Goal: Information Seeking & Learning: Learn about a topic

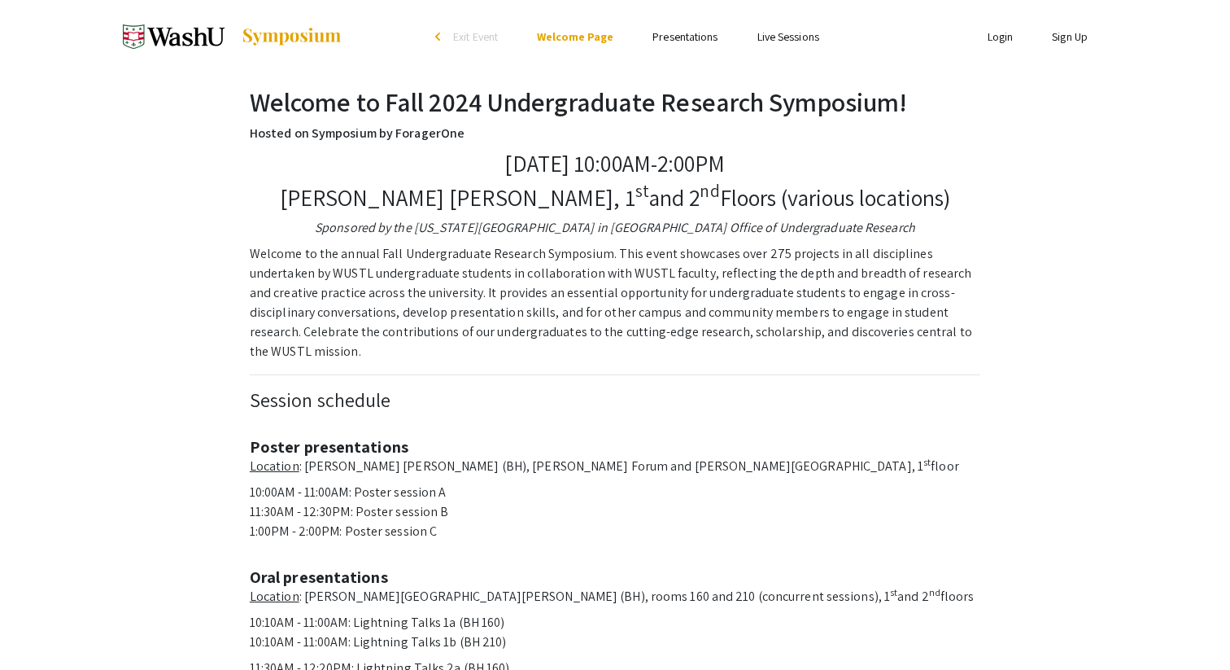
click at [661, 37] on link "Presentations" at bounding box center [684, 36] width 65 height 15
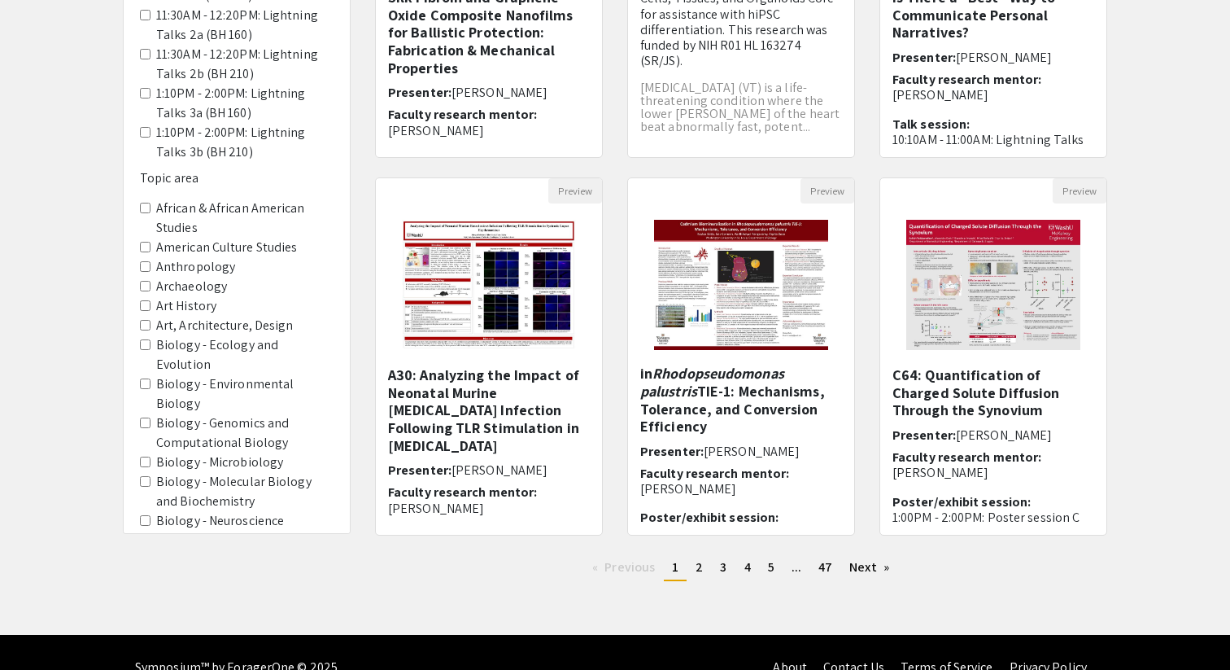
scroll to position [157, 0]
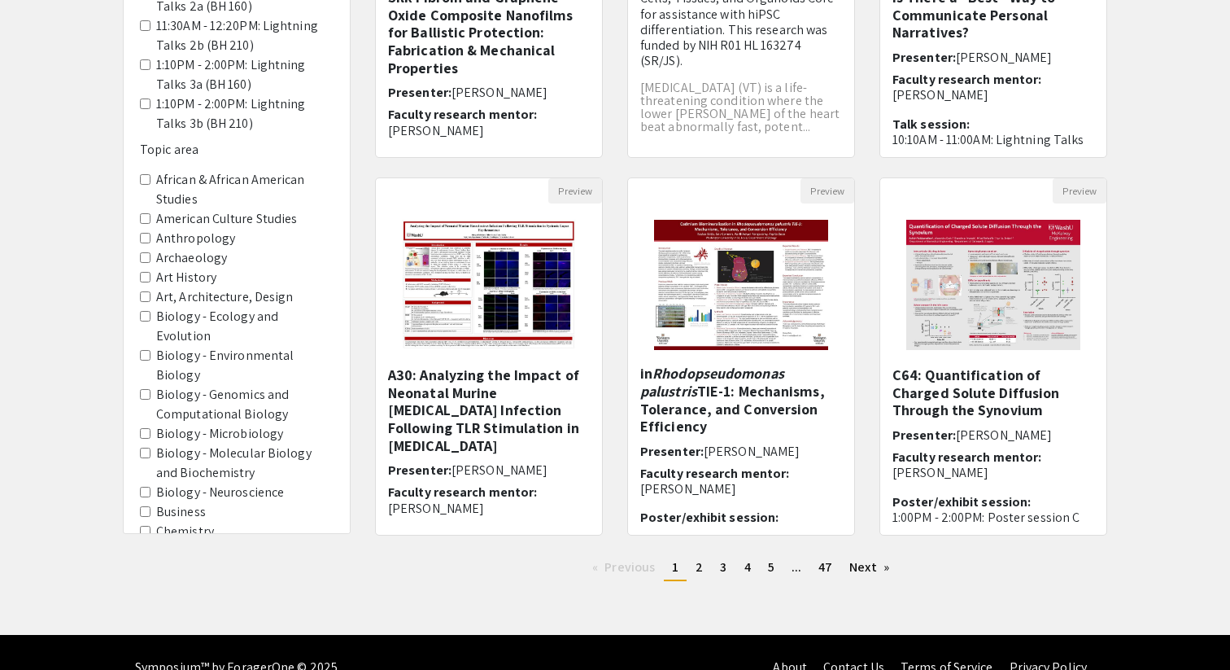
click at [207, 424] on label "Biology - Microbiology" at bounding box center [219, 434] width 127 height 20
click at [151, 428] on Microbiology "Biology - Microbiology" at bounding box center [145, 433] width 11 height 11
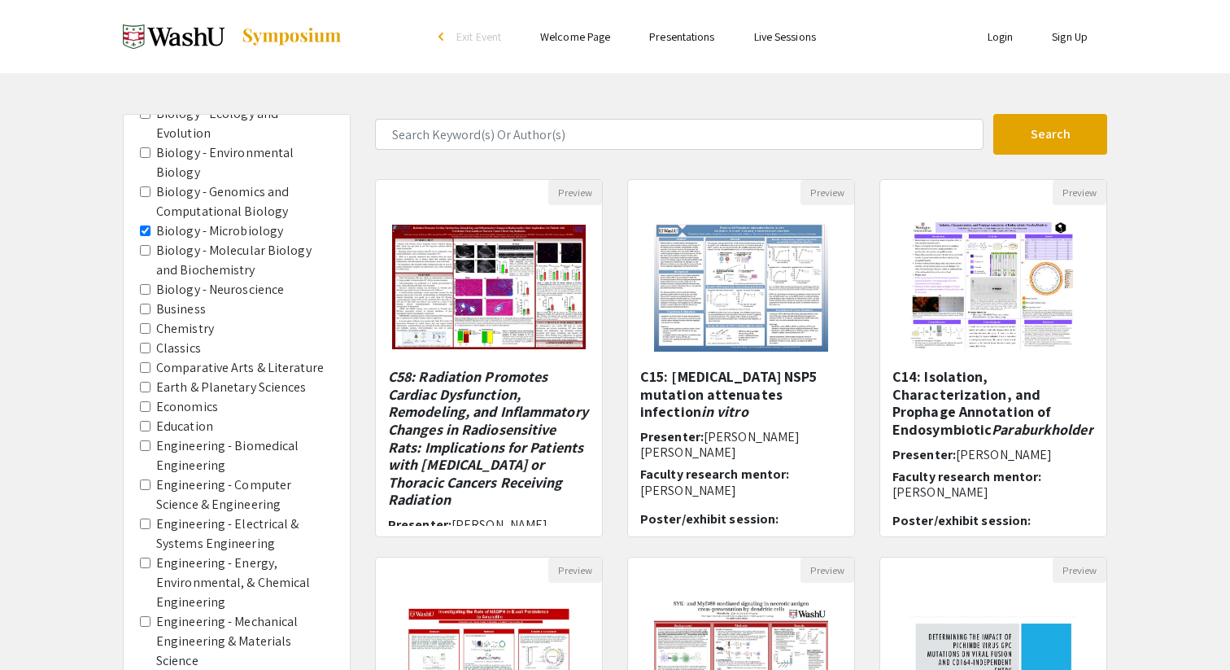
scroll to position [740, 0]
click at [180, 279] on label "Biology - Neuroscience" at bounding box center [220, 289] width 128 height 20
click at [151, 283] on Neuroscience "Biology - Neuroscience" at bounding box center [145, 288] width 11 height 11
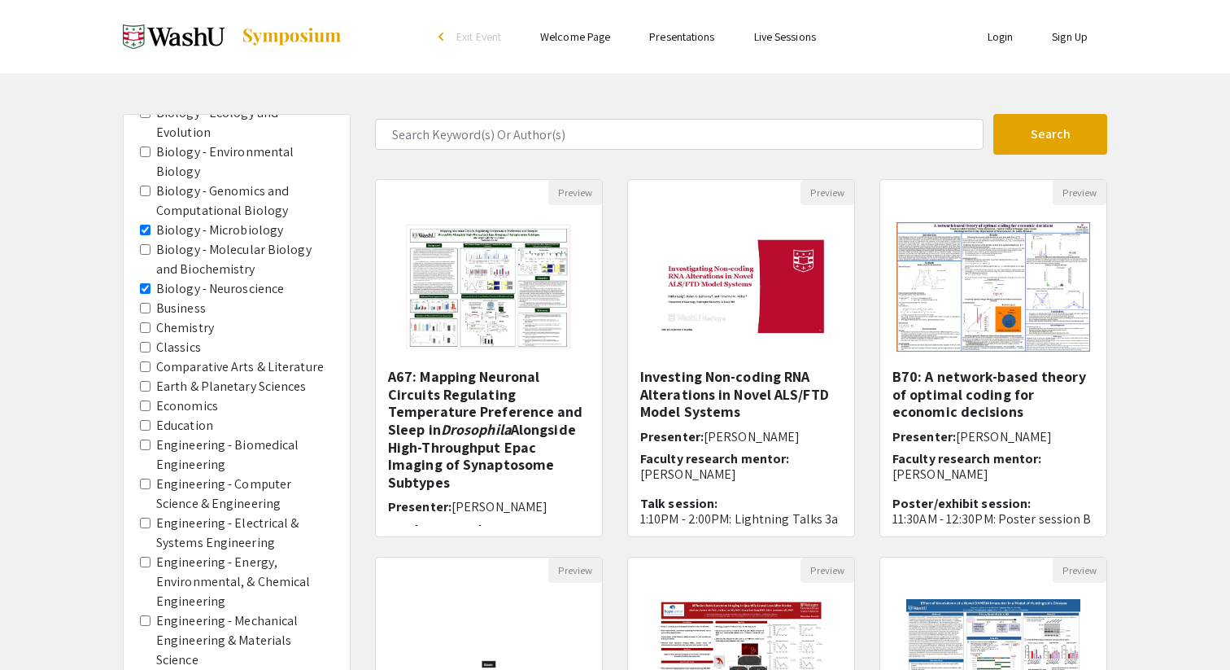
click at [185, 240] on label "Biology - Molecular Biology and Biochemistry" at bounding box center [244, 259] width 177 height 39
click at [151, 244] on Biochemistry "Biology - Molecular Biology and Biochemistry" at bounding box center [145, 249] width 11 height 11
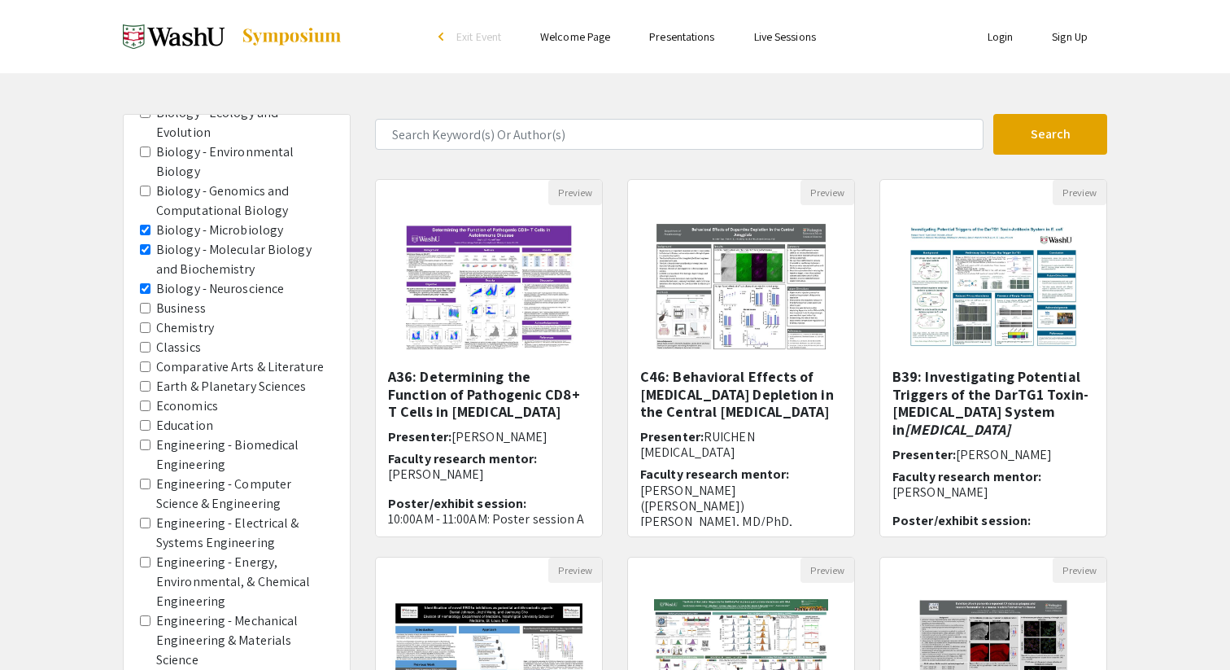
click at [190, 181] on label "Biology - Genomics and Computational Biology" at bounding box center [244, 200] width 177 height 39
click at [151, 185] on Biology "Biology - Genomics and Computational Biology" at bounding box center [145, 190] width 11 height 11
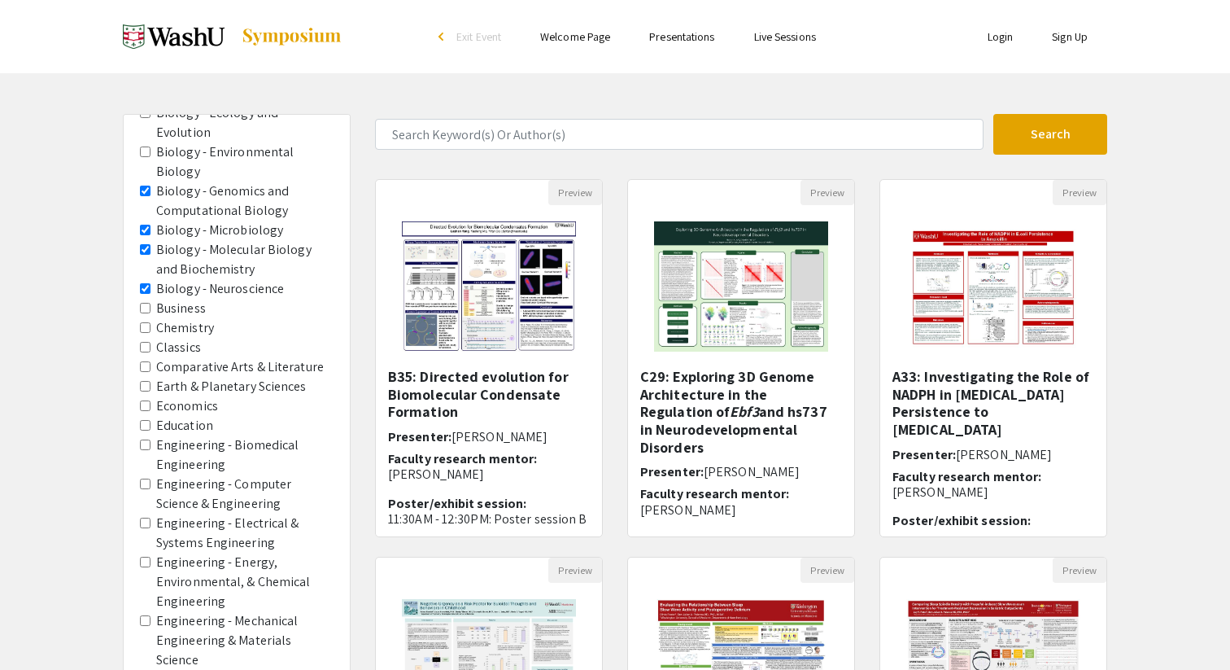
click at [185, 142] on label "Biology - Environmental Biology" at bounding box center [244, 161] width 177 height 39
click at [151, 146] on Biology "Biology - Environmental Biology" at bounding box center [145, 151] width 11 height 11
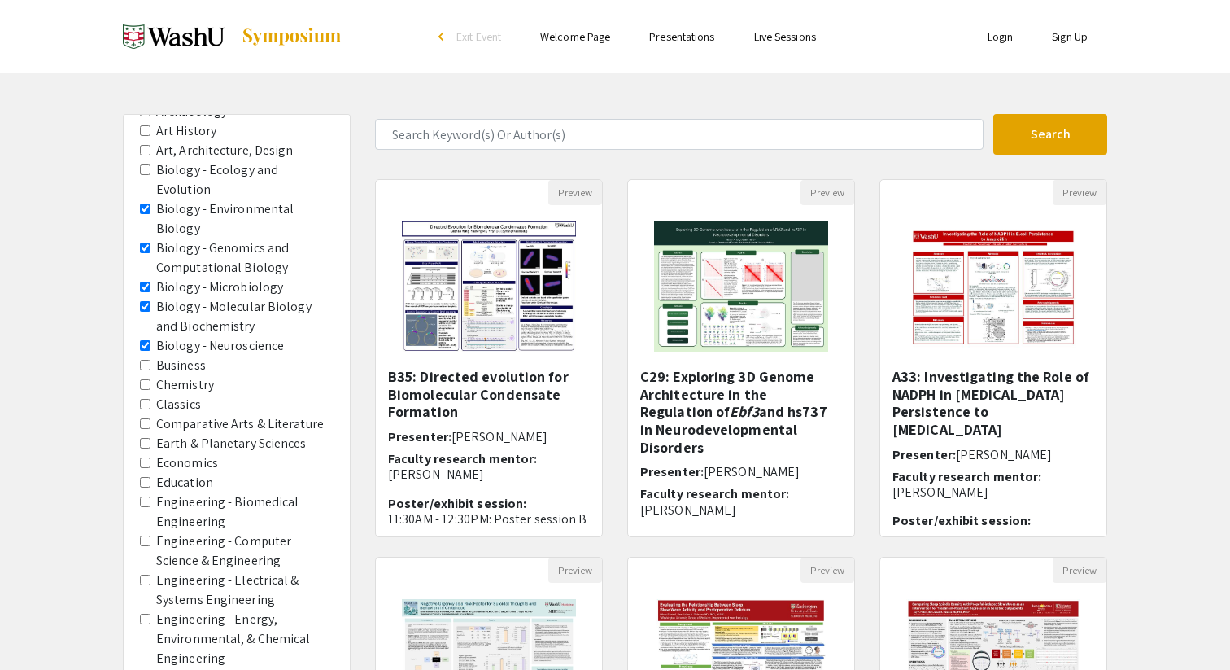
scroll to position [653, 0]
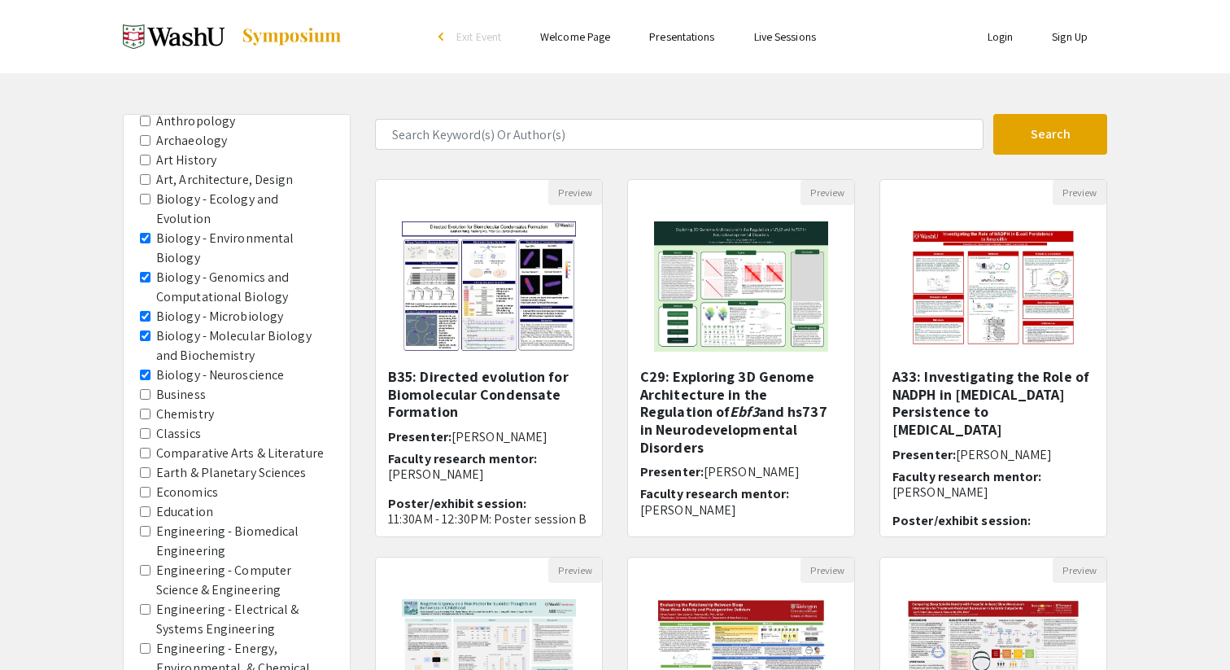
click at [184, 200] on label "Biology - Ecology and Evolution" at bounding box center [244, 209] width 177 height 39
click at [151, 200] on Evolution "Biology - Ecology and Evolution" at bounding box center [145, 199] width 11 height 11
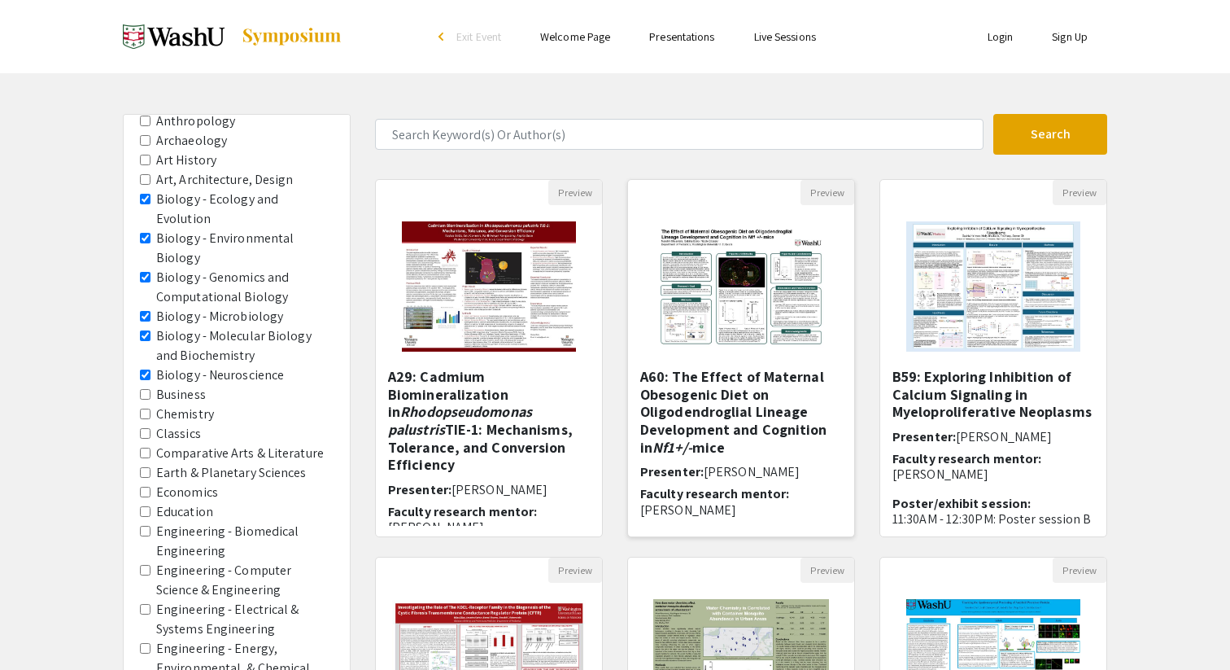
click at [781, 437] on h5 "A60: The Effect of Maternal Obesogenic Diet on Oligodendroglial Lineage Develop…" at bounding box center [741, 412] width 202 height 88
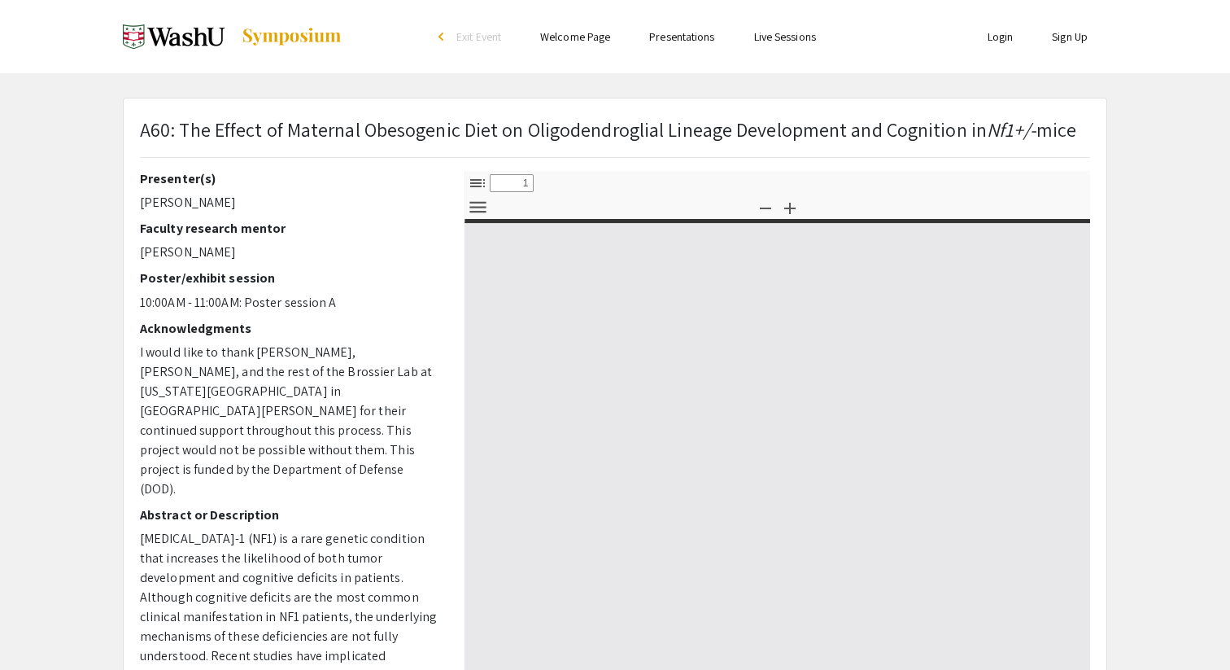
select select "custom"
type input "0"
select select "custom"
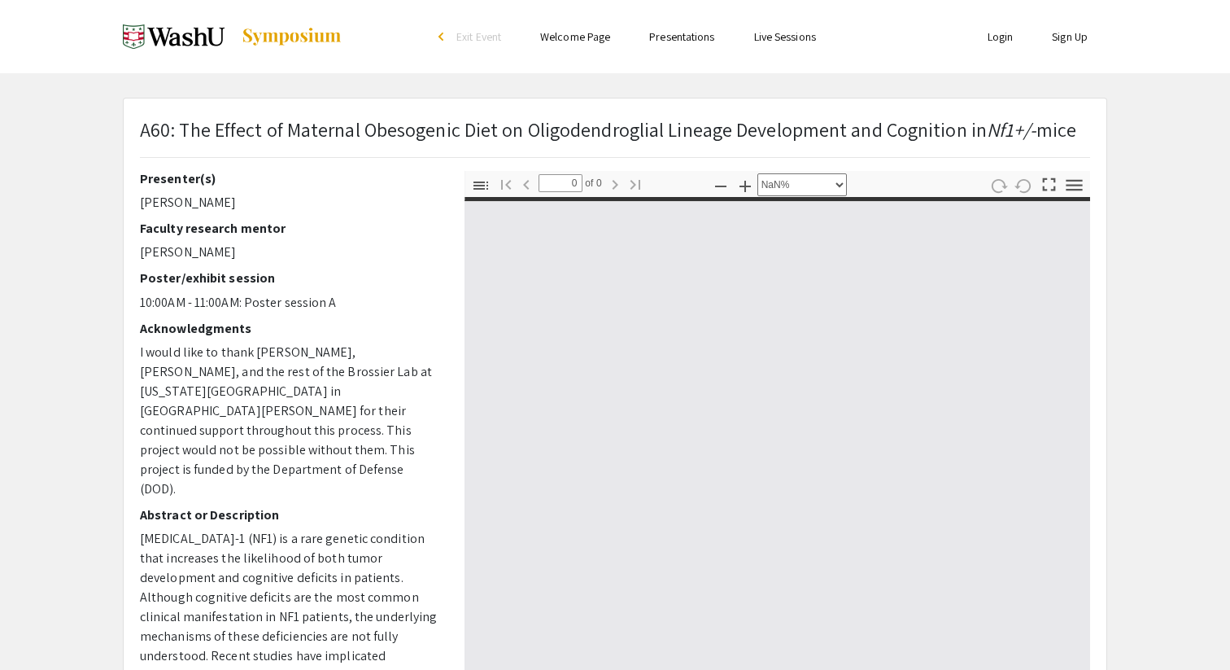
type input "1"
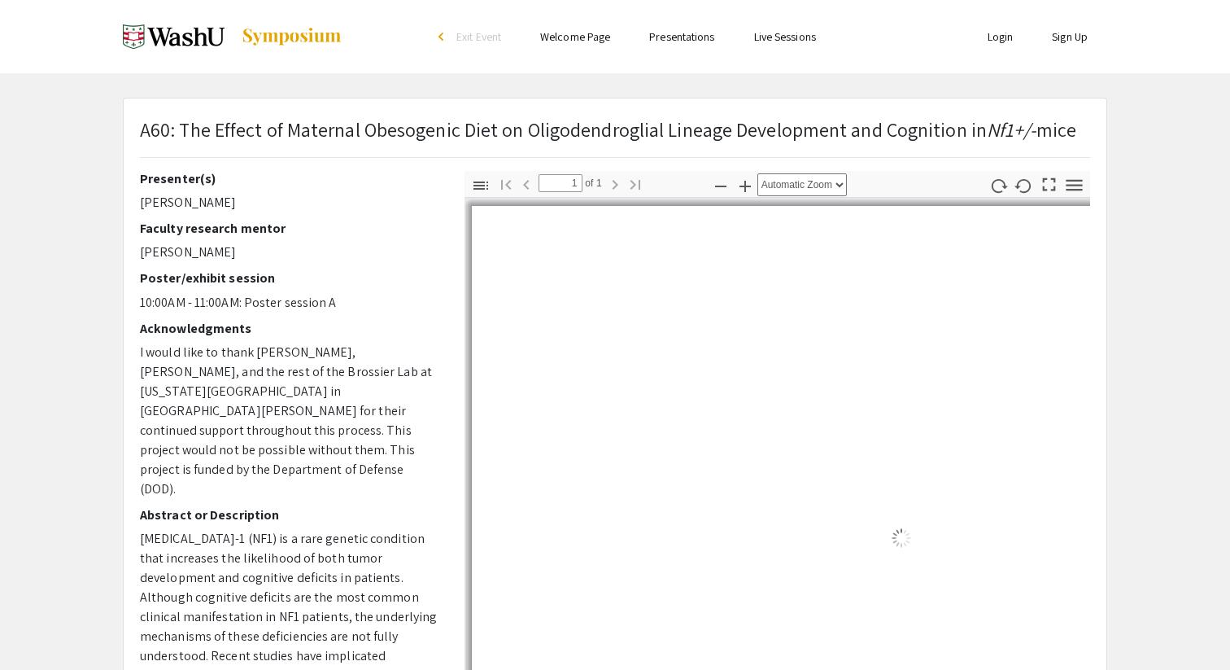
select select "auto"
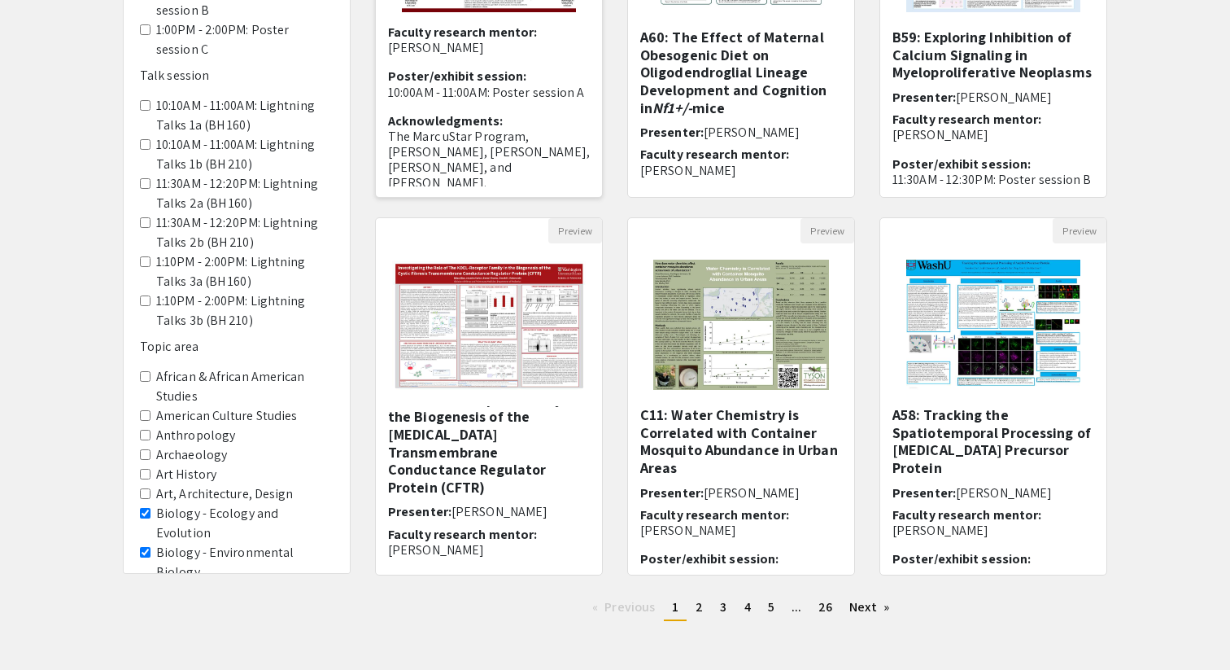
scroll to position [35, 0]
click at [880, 613] on link "Next page" at bounding box center [869, 607] width 56 height 24
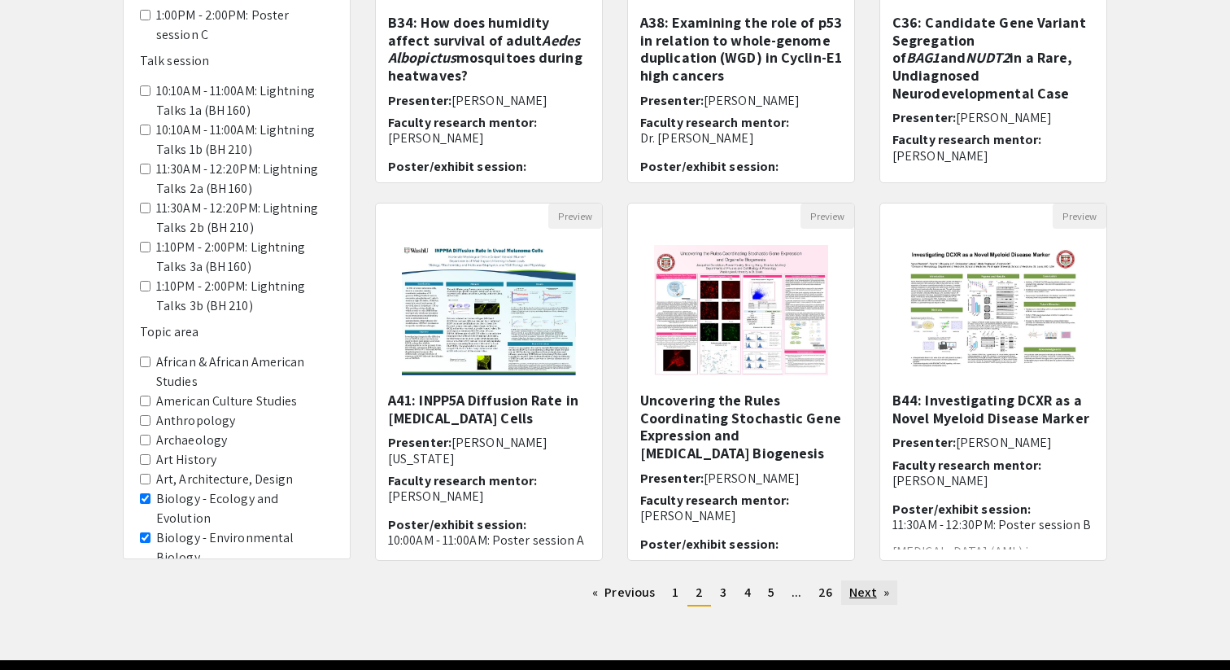
scroll to position [409, 0]
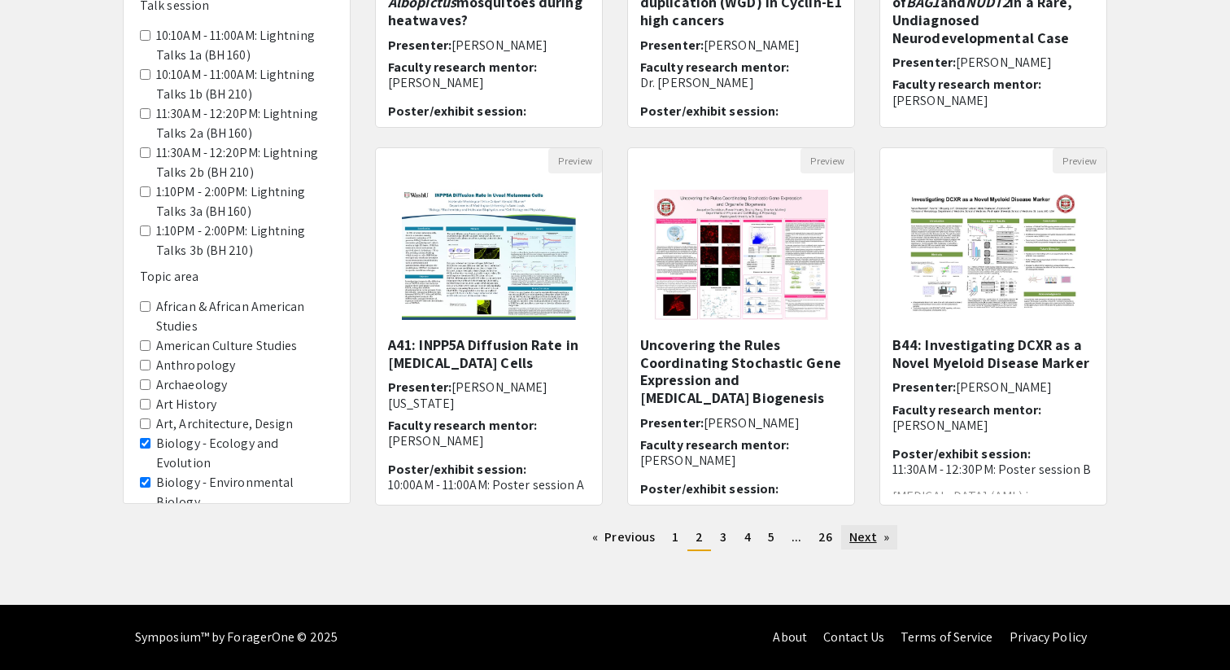
click at [879, 536] on link "Next page" at bounding box center [869, 537] width 56 height 24
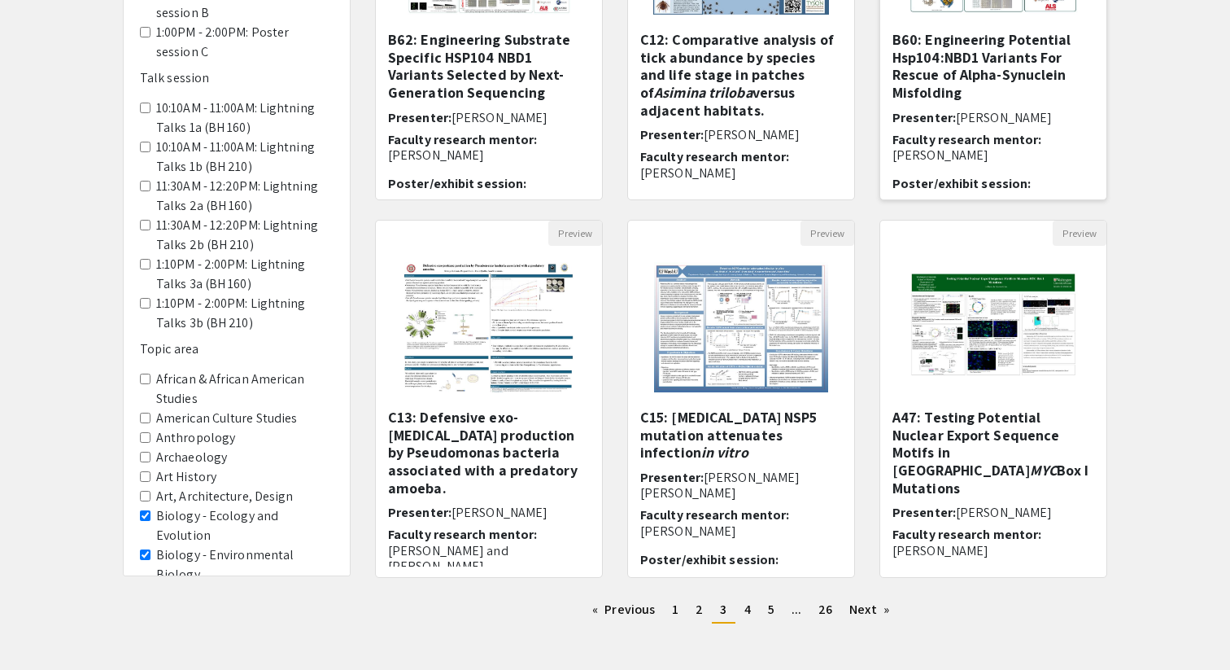
scroll to position [409, 0]
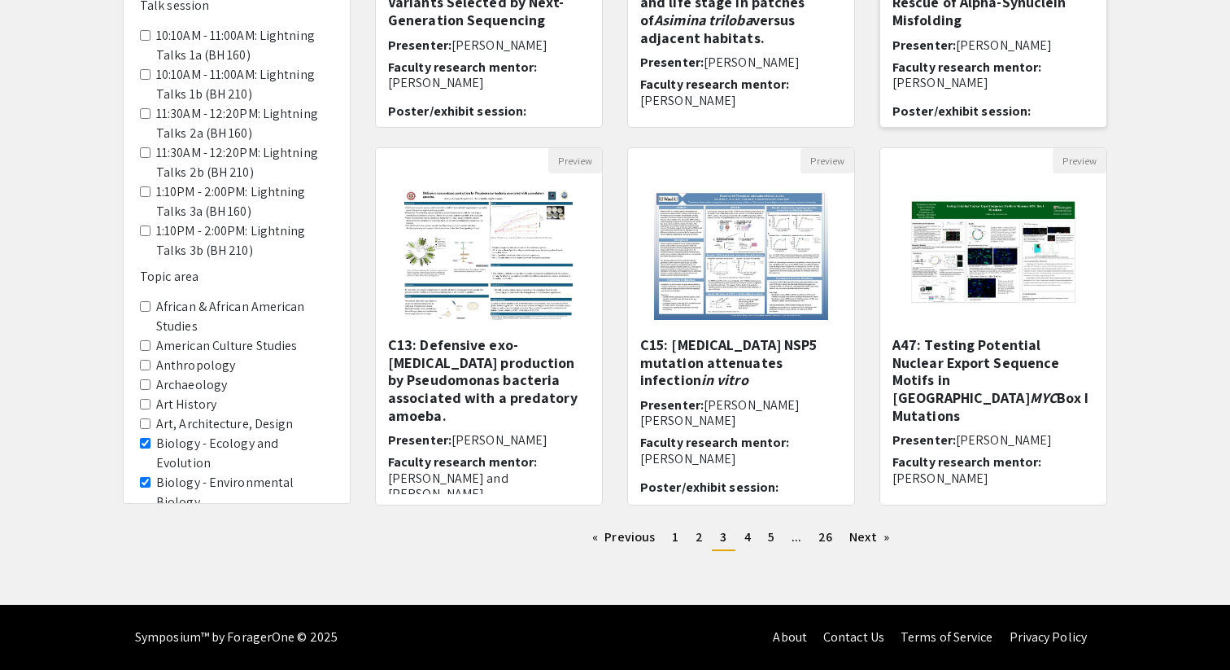
click at [879, 536] on link "Next page" at bounding box center [869, 537] width 56 height 24
